Goal: Task Accomplishment & Management: Use online tool/utility

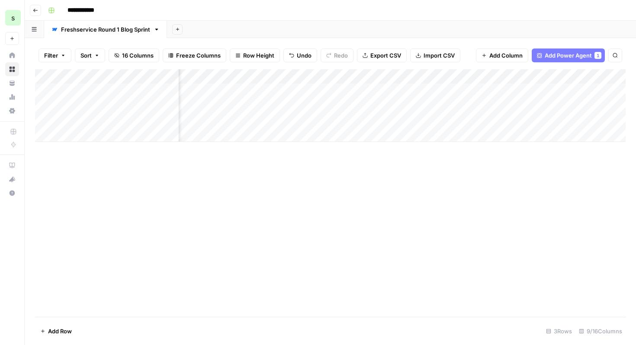
scroll to position [0, 412]
click at [525, 323] on button "Reload" at bounding box center [521, 318] width 24 height 11
click at [438, 94] on div "Add Column" at bounding box center [330, 105] width 590 height 73
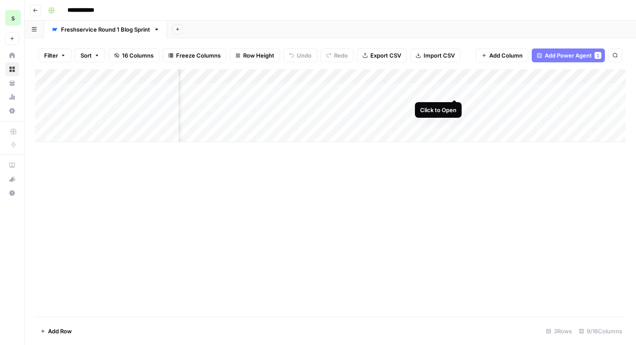
click at [457, 91] on div "Add Column" at bounding box center [330, 105] width 590 height 73
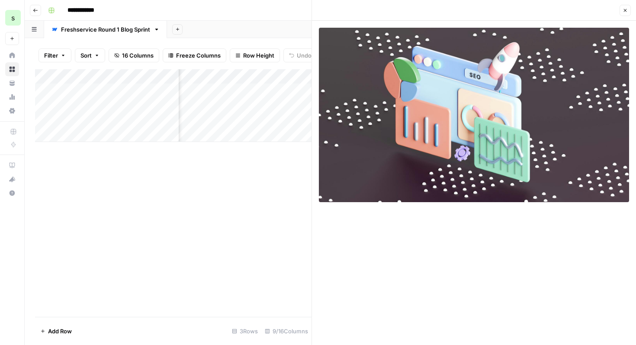
click at [629, 11] on button "Close" at bounding box center [624, 10] width 11 height 11
